Goal: Find specific page/section: Find specific page/section

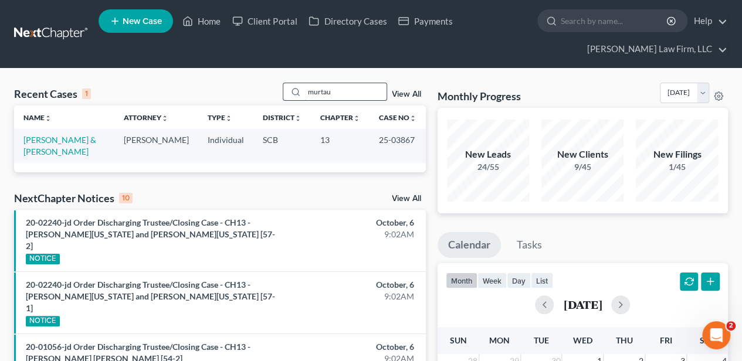
drag, startPoint x: 0, startPoint y: 0, endPoint x: 306, endPoint y: 91, distance: 319.4
click at [306, 91] on input "murtau" at bounding box center [345, 91] width 82 height 17
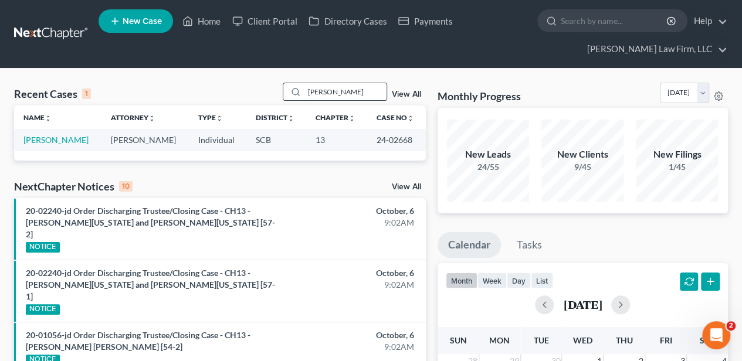
click at [319, 93] on input "[PERSON_NAME]" at bounding box center [345, 91] width 82 height 17
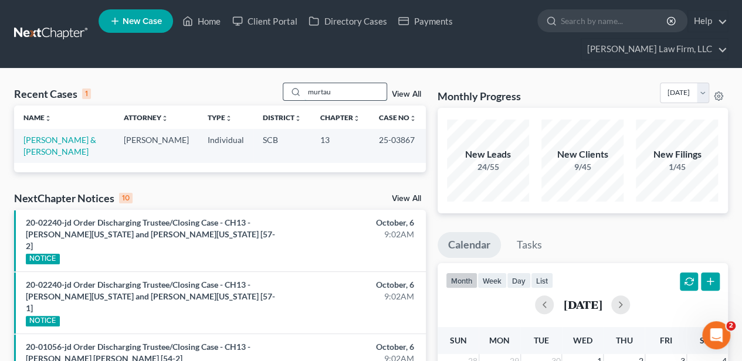
click at [314, 91] on input "murtau" at bounding box center [345, 91] width 82 height 17
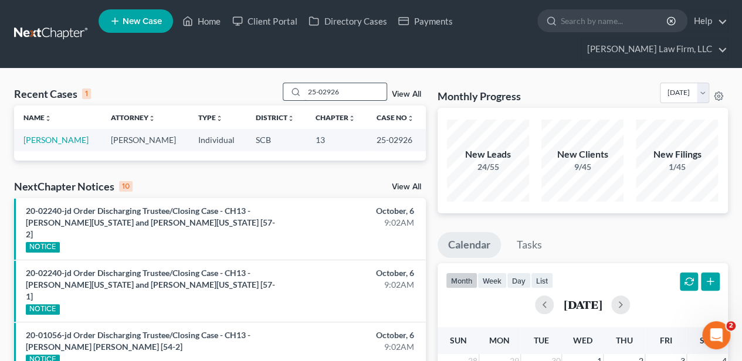
click at [312, 83] on input "25-02926" at bounding box center [345, 91] width 82 height 17
type input "6"
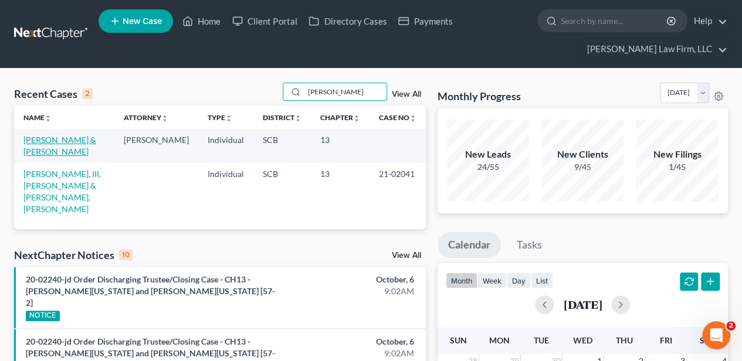
type input "[PERSON_NAME]"
click at [56, 138] on link "[PERSON_NAME] & [PERSON_NAME]" at bounding box center [59, 146] width 73 height 22
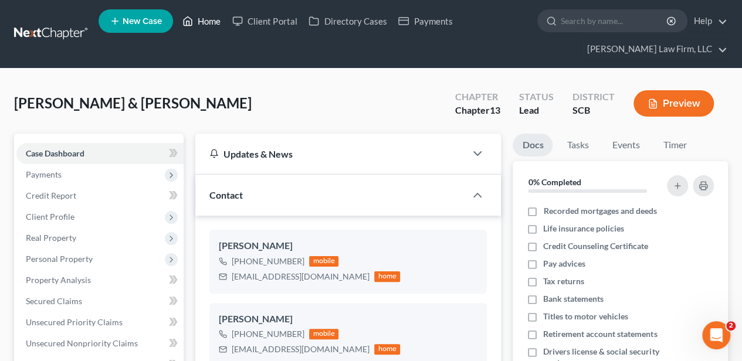
click at [191, 21] on icon at bounding box center [187, 21] width 11 height 14
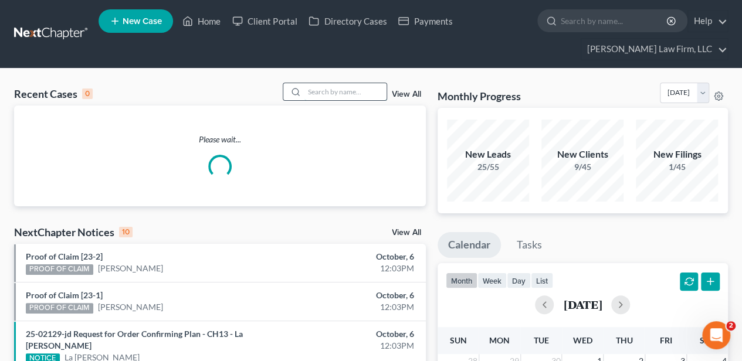
click at [334, 91] on input "search" at bounding box center [345, 91] width 82 height 17
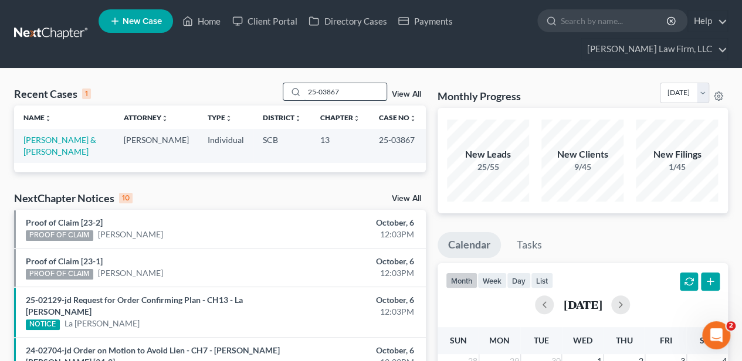
click at [338, 89] on input "25-03867" at bounding box center [345, 91] width 82 height 17
type input "2"
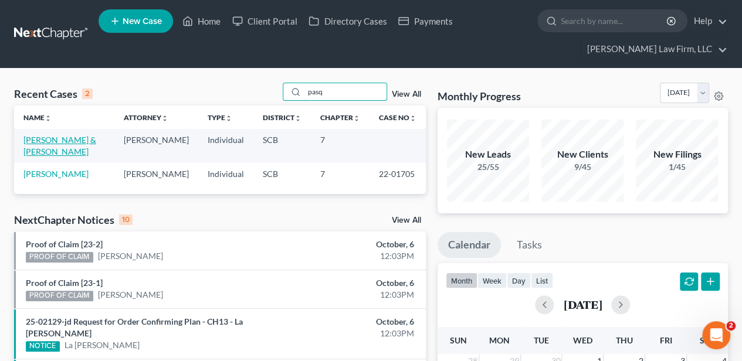
type input "pasq"
click at [46, 143] on link "[PERSON_NAME] & [PERSON_NAME]" at bounding box center [59, 146] width 73 height 22
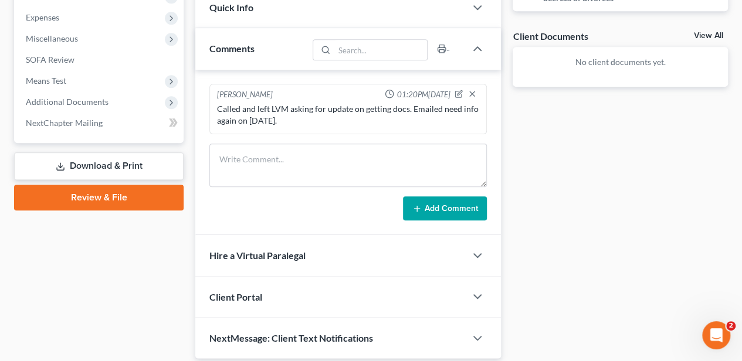
scroll to position [431, 0]
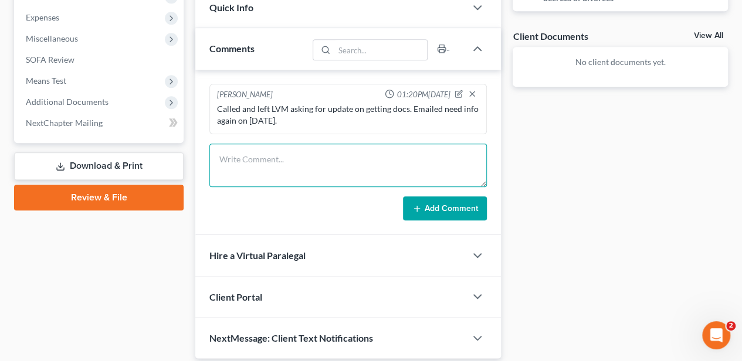
click at [329, 165] on textarea at bounding box center [347, 165] width 277 height 43
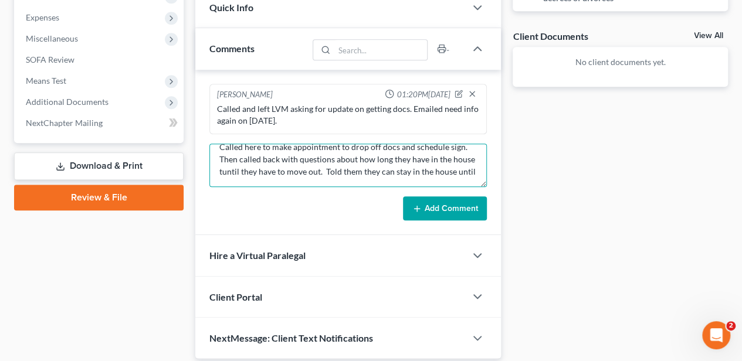
scroll to position [12, 0]
click at [471, 169] on textarea "Called here to make appointment to drop off docs and schedule sign. Then called…" at bounding box center [347, 165] width 277 height 43
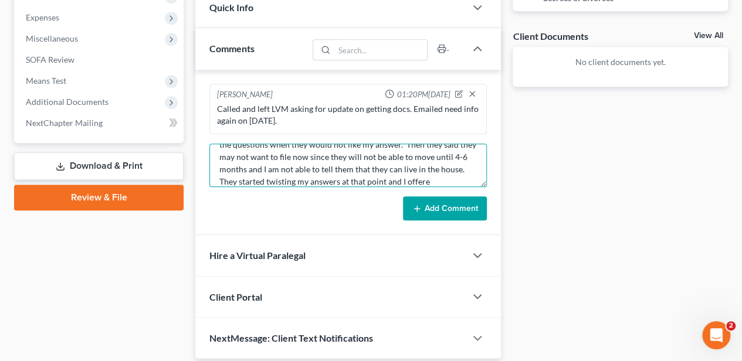
scroll to position [88, 0]
type textarea "Called here to make appointment to drop off docs and schedule sign. Then called…"
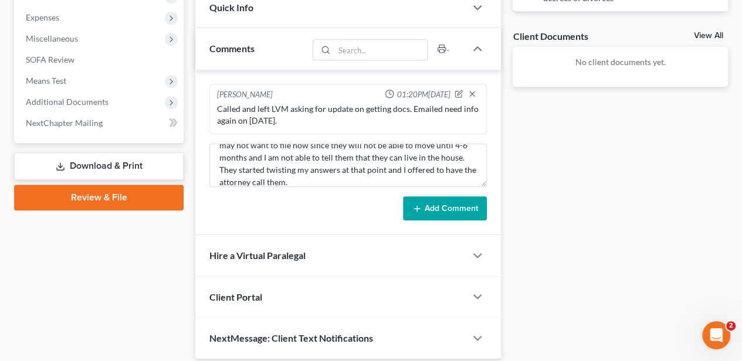
click at [454, 206] on button "Add Comment" at bounding box center [445, 208] width 84 height 25
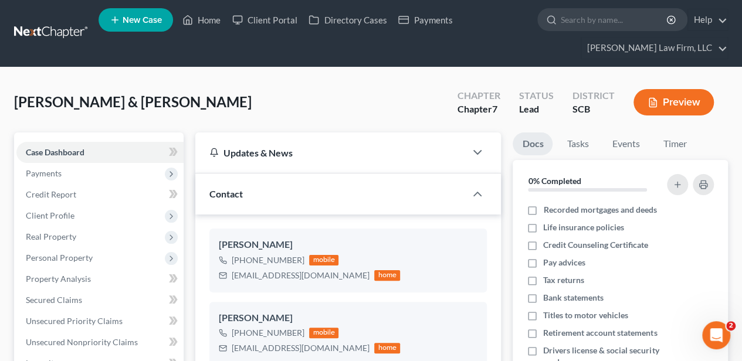
scroll to position [0, 0]
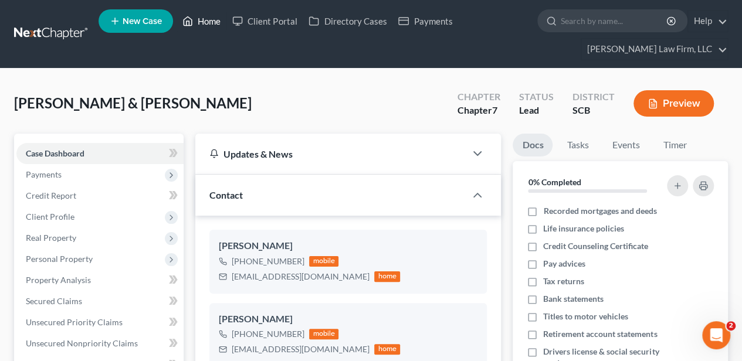
click at [197, 16] on link "Home" at bounding box center [201, 21] width 50 height 21
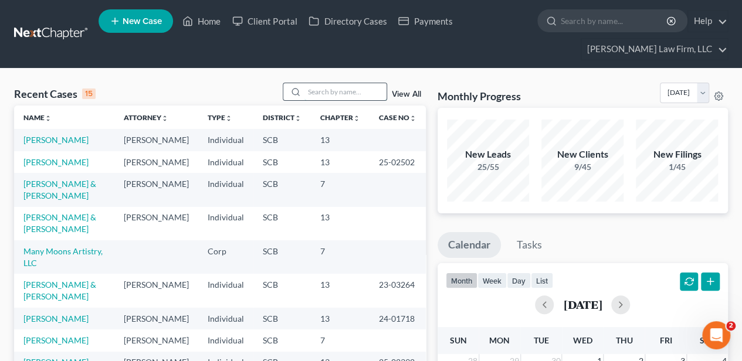
click at [319, 86] on input "search" at bounding box center [345, 91] width 82 height 17
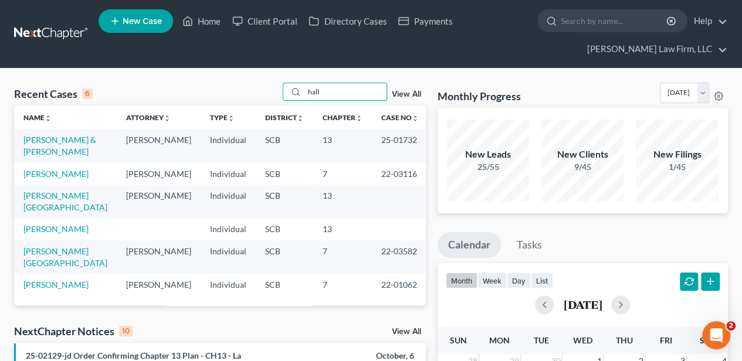
type input "hall"
